Goal: Navigation & Orientation: Understand site structure

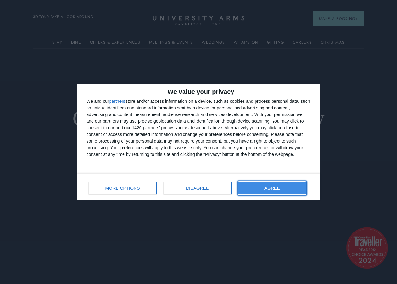
click at [268, 185] on button "AGREE" at bounding box center [273, 188] width 68 height 13
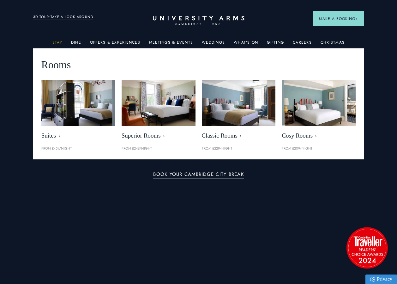
click at [58, 41] on link "Stay" at bounding box center [57, 44] width 10 height 8
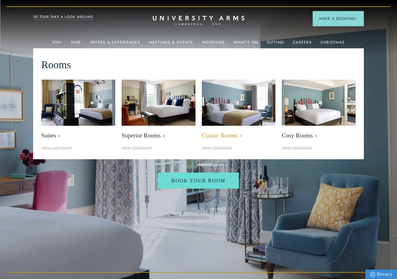
click at [226, 106] on img at bounding box center [238, 102] width 85 height 53
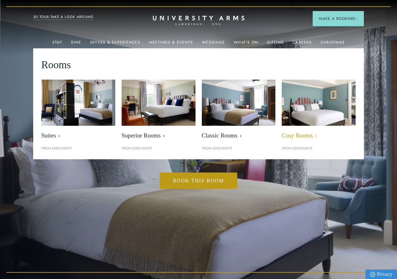
click at [312, 114] on img at bounding box center [319, 102] width 85 height 53
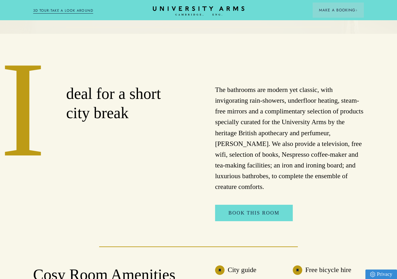
scroll to position [190, 0]
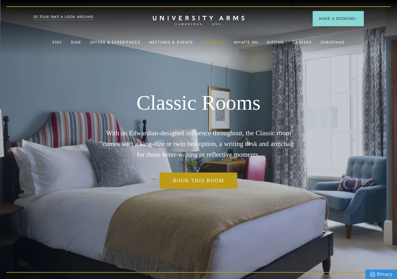
click at [212, 40] on link "Weddings" at bounding box center [213, 44] width 23 height 8
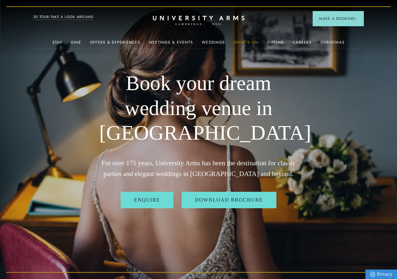
click at [244, 40] on link "What's On" at bounding box center [246, 44] width 24 height 8
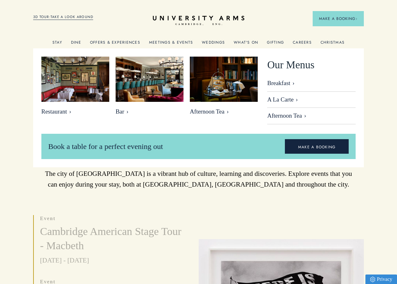
click at [79, 42] on link "Dine" at bounding box center [76, 44] width 10 height 8
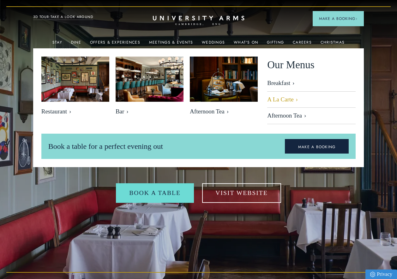
click at [277, 98] on link "A La Carte" at bounding box center [311, 100] width 88 height 16
